Goal: Task Accomplishment & Management: Manage account settings

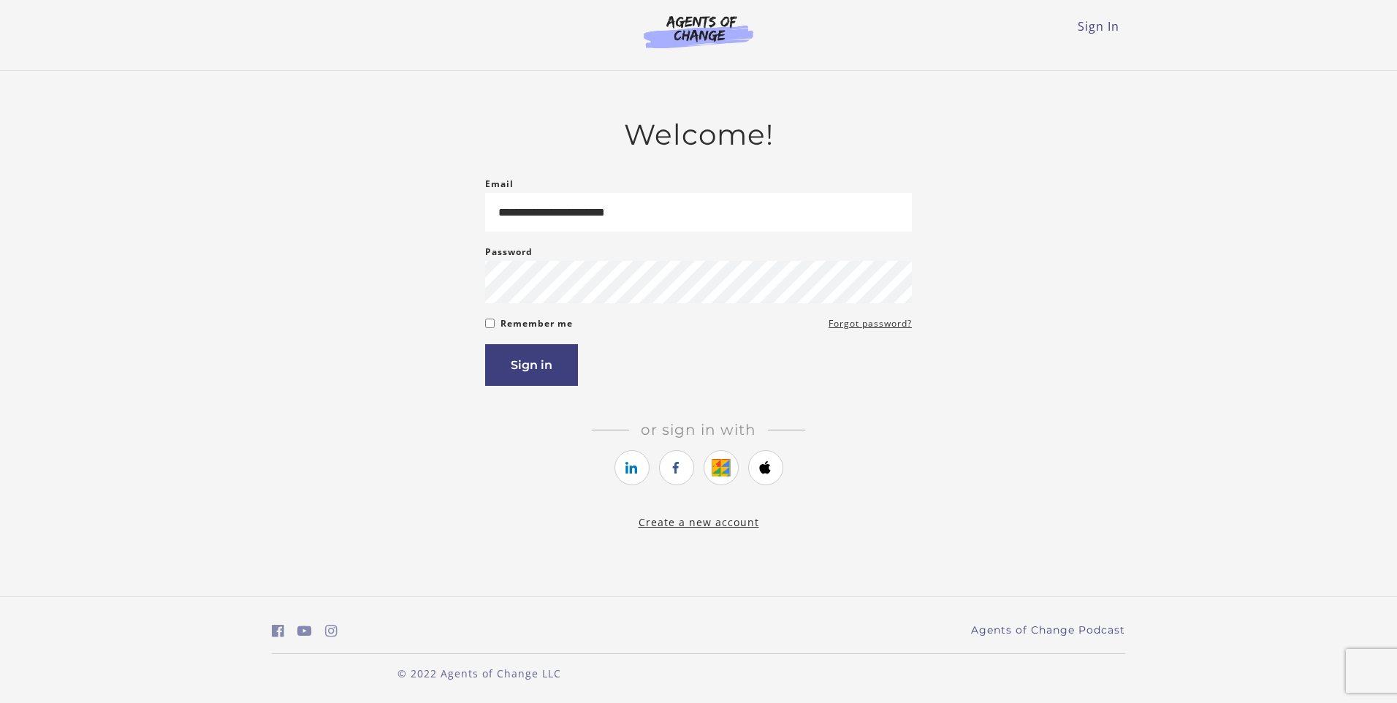
type input "**********"
click at [507, 366] on button "Sign in" at bounding box center [531, 365] width 93 height 42
